Goal: Transaction & Acquisition: Purchase product/service

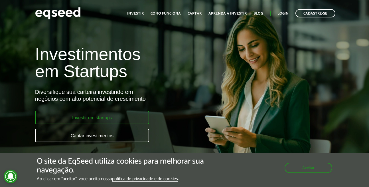
click at [103, 120] on link "Investir em startups" at bounding box center [92, 117] width 114 height 13
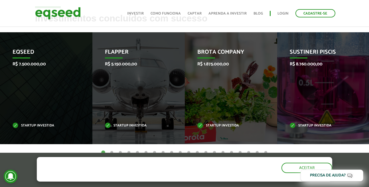
scroll to position [227, 0]
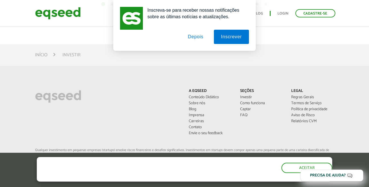
click at [198, 38] on button "Depois" at bounding box center [196, 37] width 30 height 14
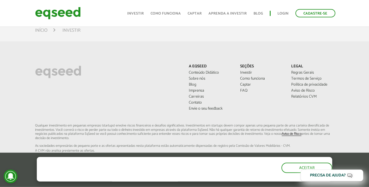
scroll to position [476, 0]
